Goal: Information Seeking & Learning: Learn about a topic

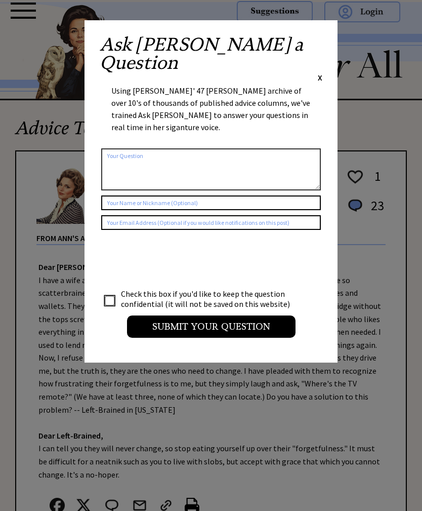
click at [327, 37] on div "Ask Ann a Question X Using Ann Landers' 47 vear archive of over 10's of thousan…" at bounding box center [211, 191] width 253 height 342
click at [326, 34] on div "Ask Ann a Question X Using Ann Landers' 47 vear archive of over 10's of thousan…" at bounding box center [211, 191] width 253 height 342
click at [322, 72] on span "X" at bounding box center [320, 77] width 5 height 10
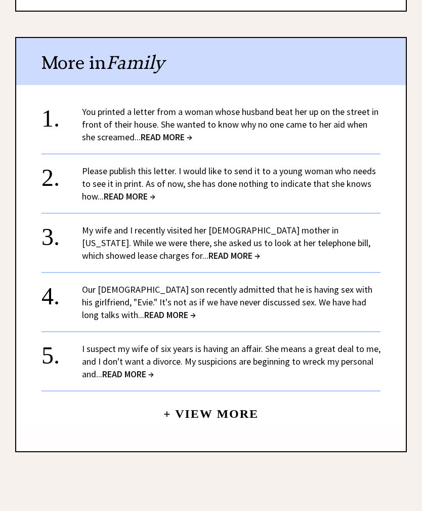
scroll to position [981, 0]
click at [164, 107] on link "You printed a letter from a woman whose husband beat her up on the street in fr…" at bounding box center [230, 124] width 297 height 37
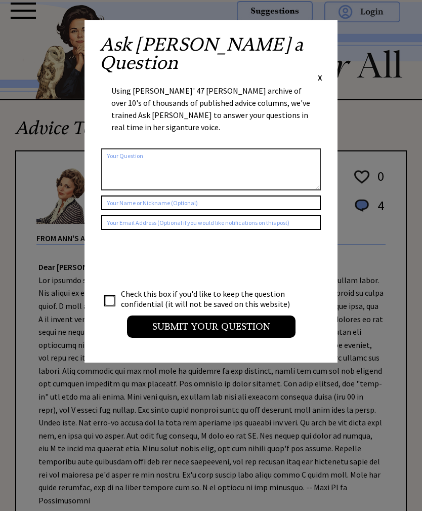
click at [320, 72] on span "X" at bounding box center [320, 77] width 5 height 10
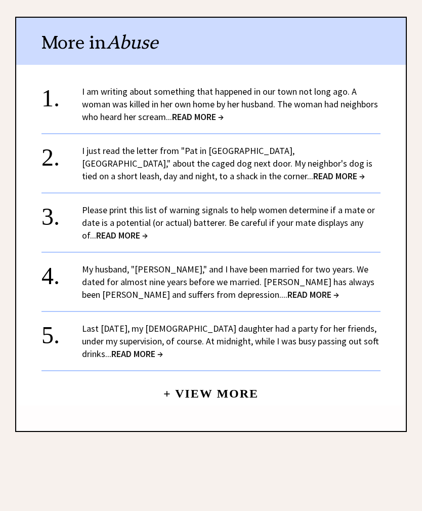
scroll to position [1208, 0]
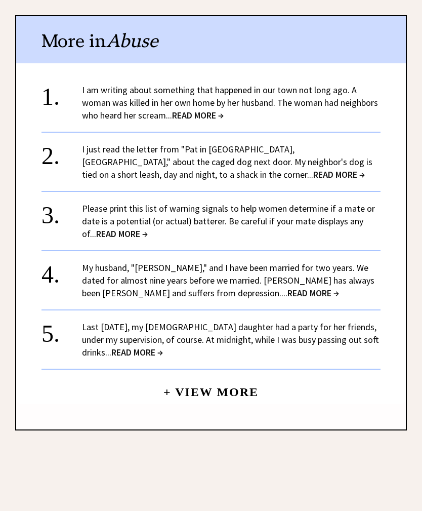
click at [224, 110] on span "READ MORE →" at bounding box center [198, 116] width 52 height 12
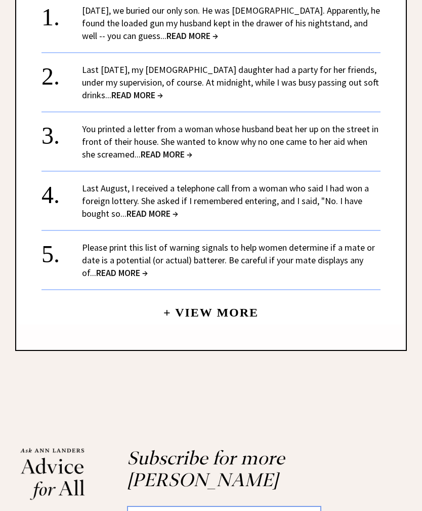
scroll to position [947, 0]
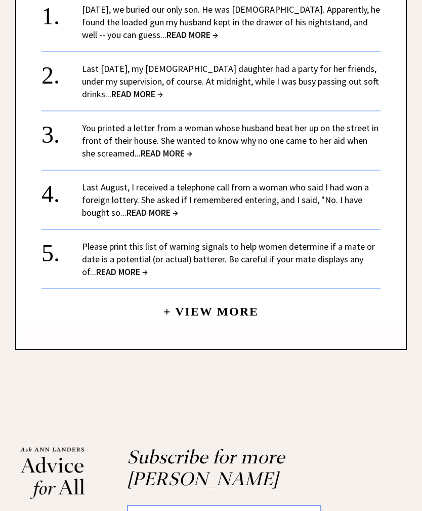
click at [152, 81] on link "Last New Year's Eve, my 15-year-old daughter had a party for her friends, under…" at bounding box center [230, 81] width 297 height 37
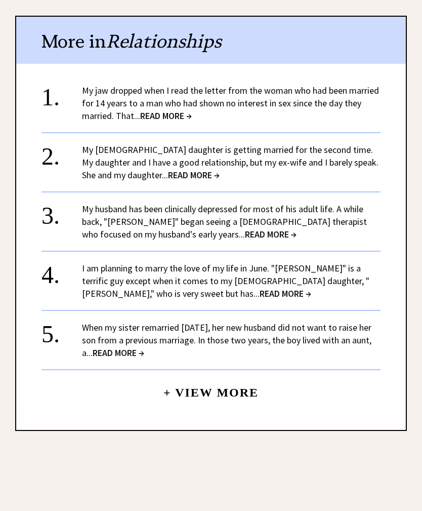
scroll to position [1030, 0]
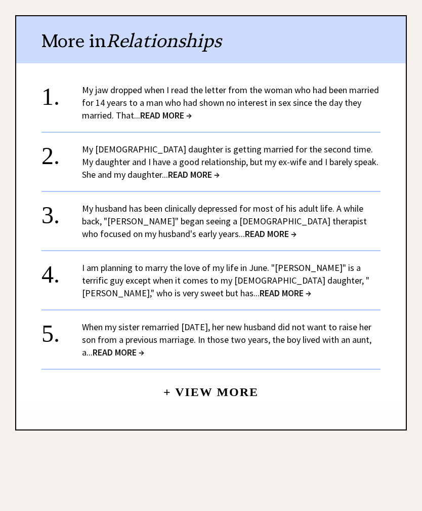
click at [173, 85] on link "My jaw dropped when I read the letter from the woman who had been married for 1…" at bounding box center [230, 103] width 297 height 37
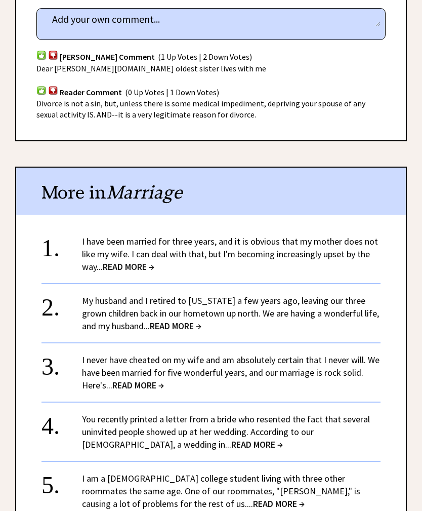
scroll to position [940, 0]
click at [142, 261] on span "READ MORE →" at bounding box center [129, 267] width 52 height 12
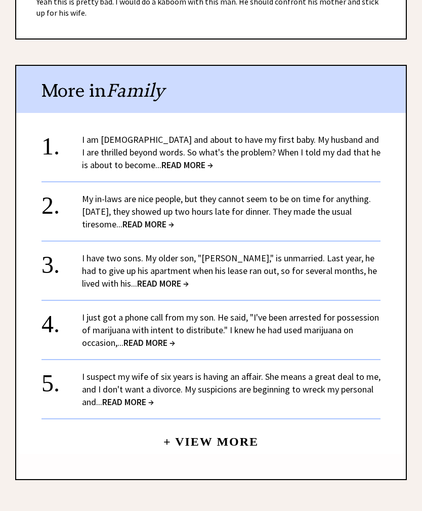
scroll to position [936, 0]
click at [187, 159] on span "READ MORE →" at bounding box center [187, 165] width 52 height 12
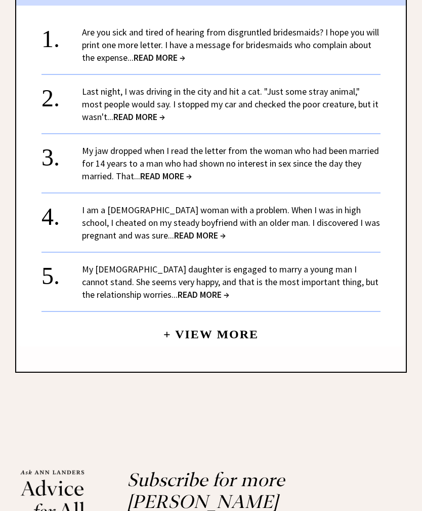
scroll to position [952, 0]
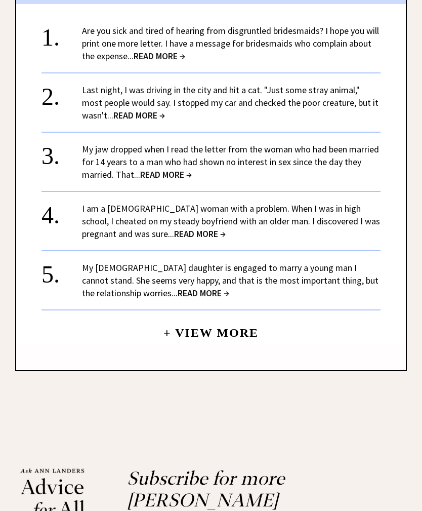
click at [169, 52] on span "READ MORE →" at bounding box center [160, 57] width 52 height 12
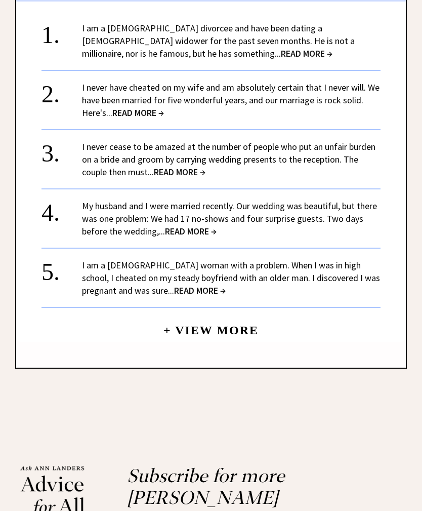
scroll to position [1121, 0]
click at [281, 53] on span "READ MORE →" at bounding box center [307, 54] width 52 height 12
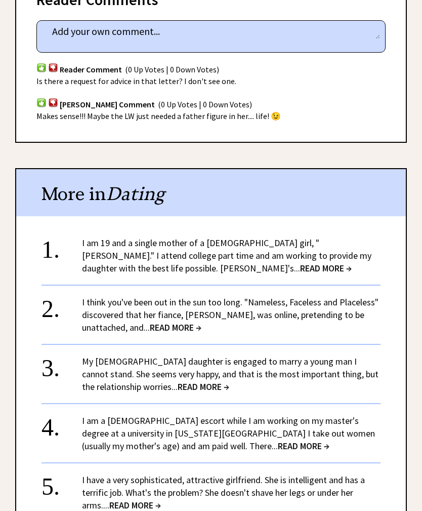
scroll to position [705, 0]
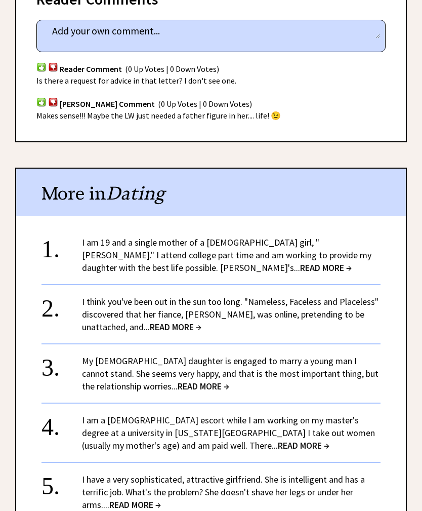
click at [18, 2] on div "Reader Comments column 2243 comment_tease Post Your Comment Reader Comment (0 U…" at bounding box center [211, 59] width 392 height 164
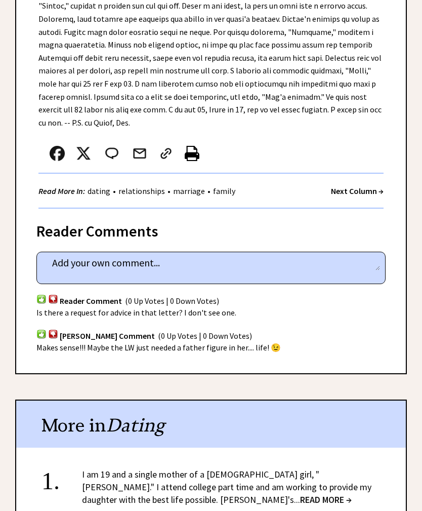
scroll to position [473, 0]
